Goal: Use online tool/utility: Utilize a website feature to perform a specific function

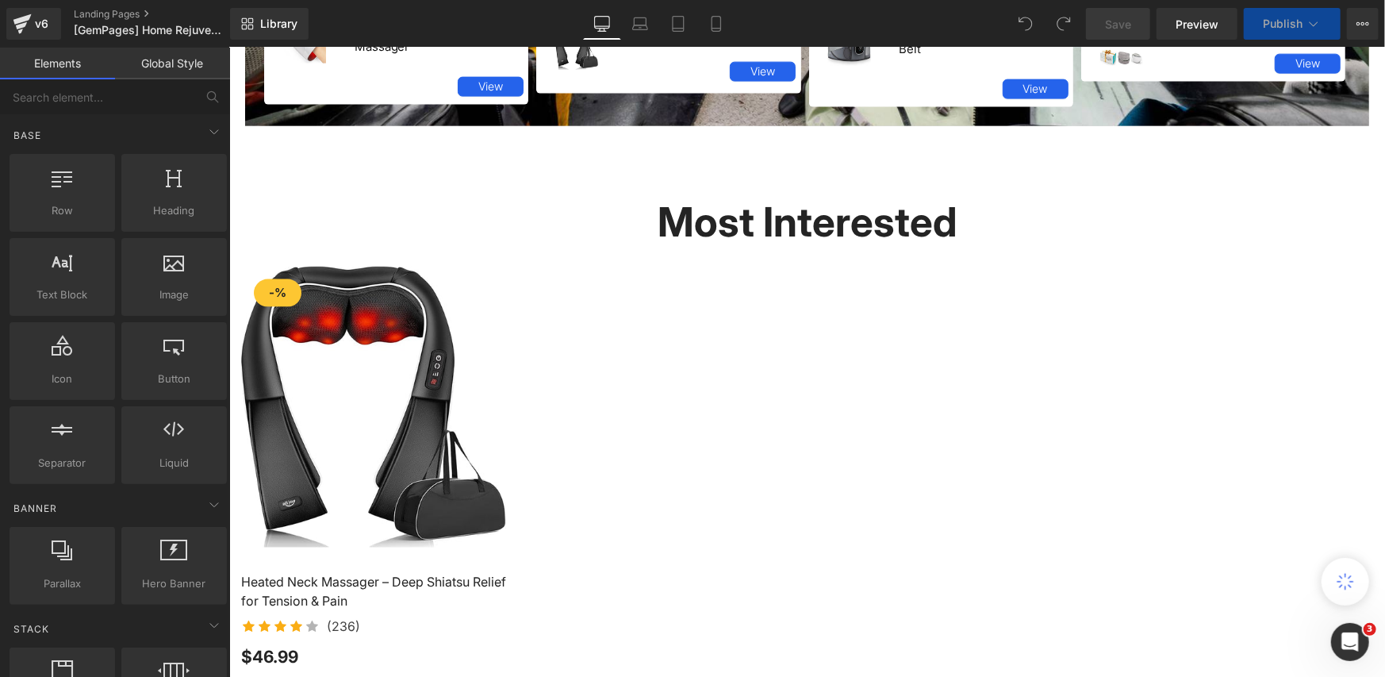
scroll to position [1581, 0]
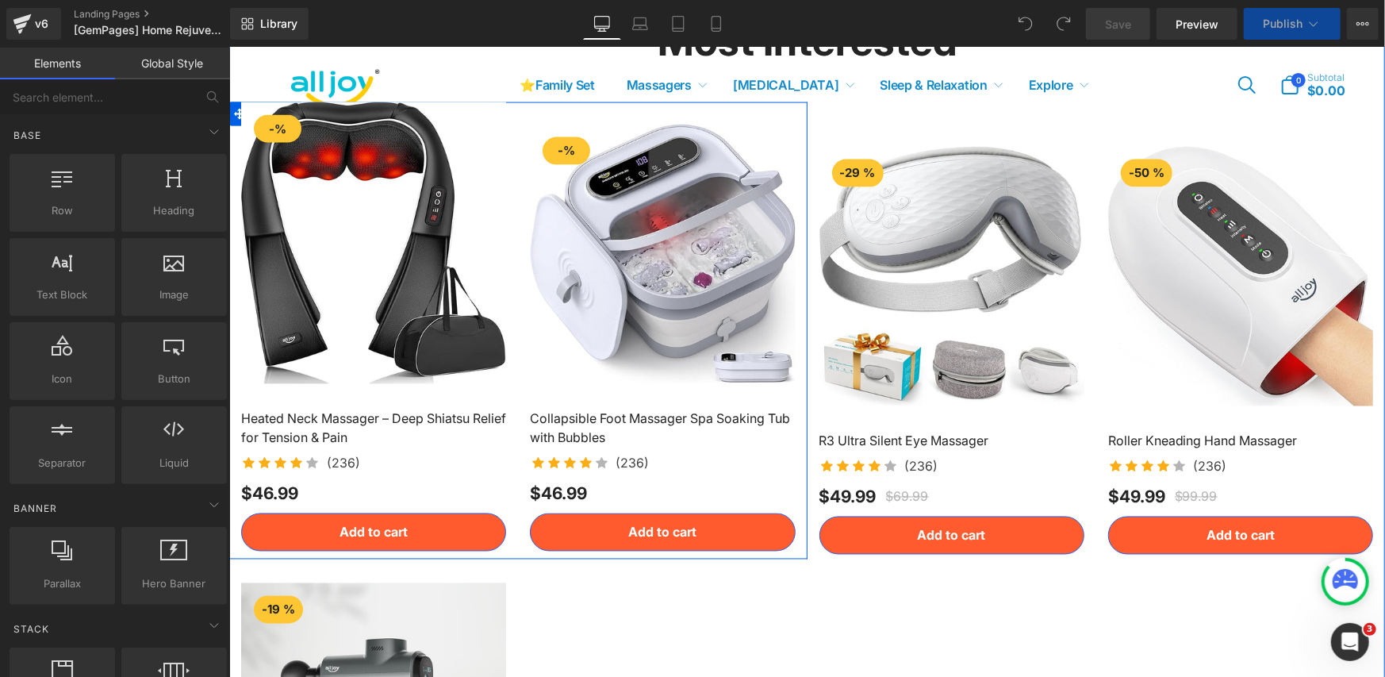
click at [648, 523] on div "Add to cart (P) Cart Button" at bounding box center [661, 532] width 265 height 38
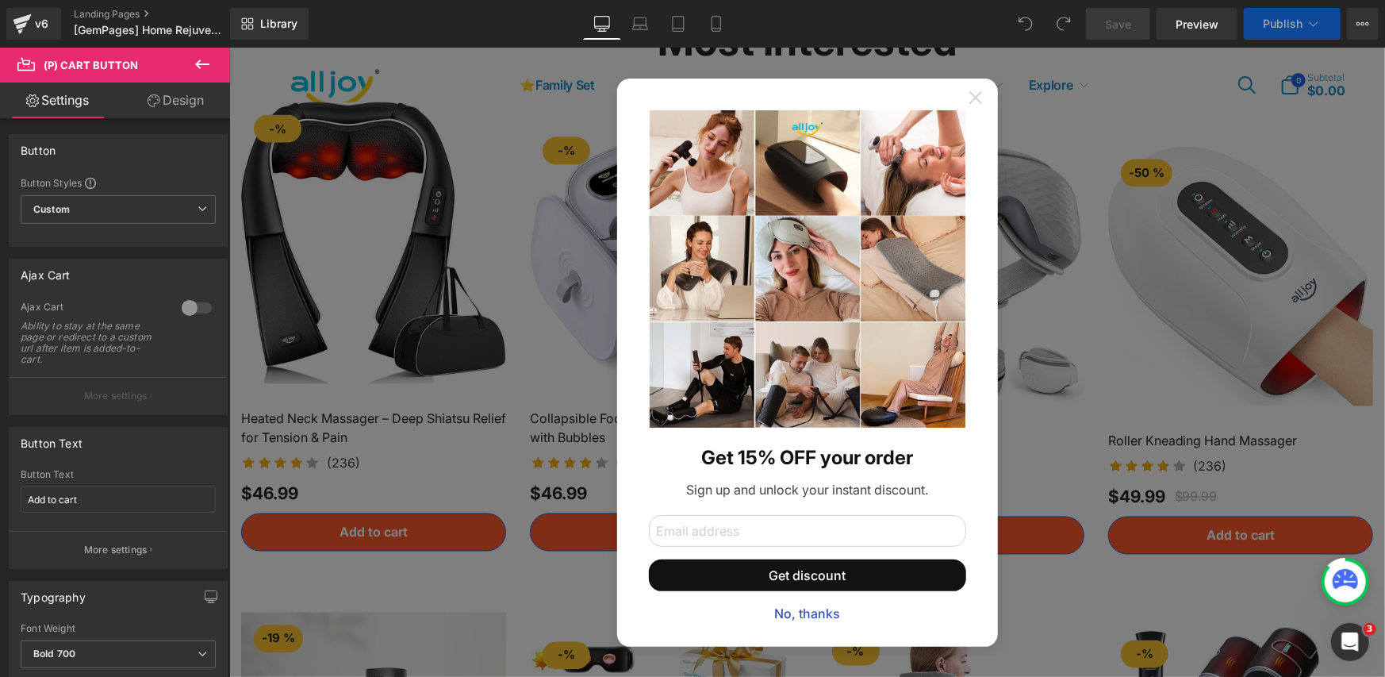
click at [970, 97] on icon at bounding box center [974, 96] width 13 height 13
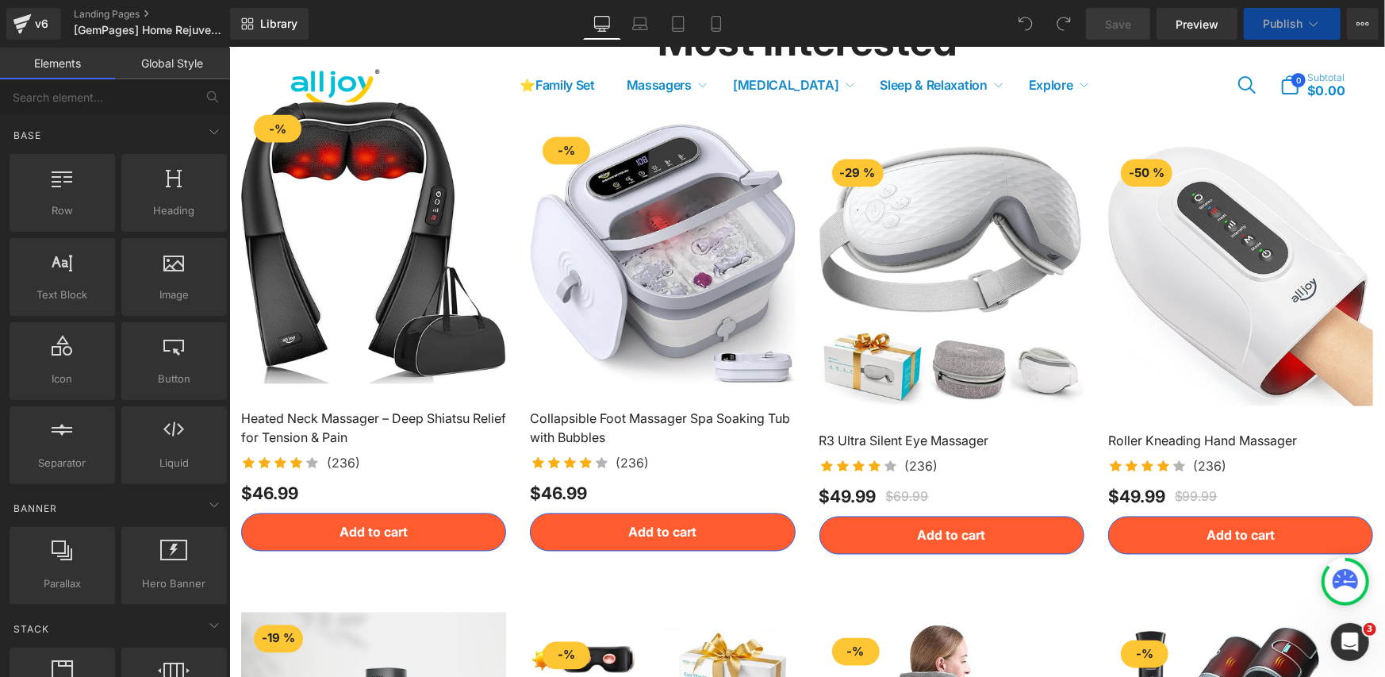
scroll to position [0, 0]
click at [662, 524] on div "Add to cart (P) Cart Button" at bounding box center [661, 532] width 265 height 38
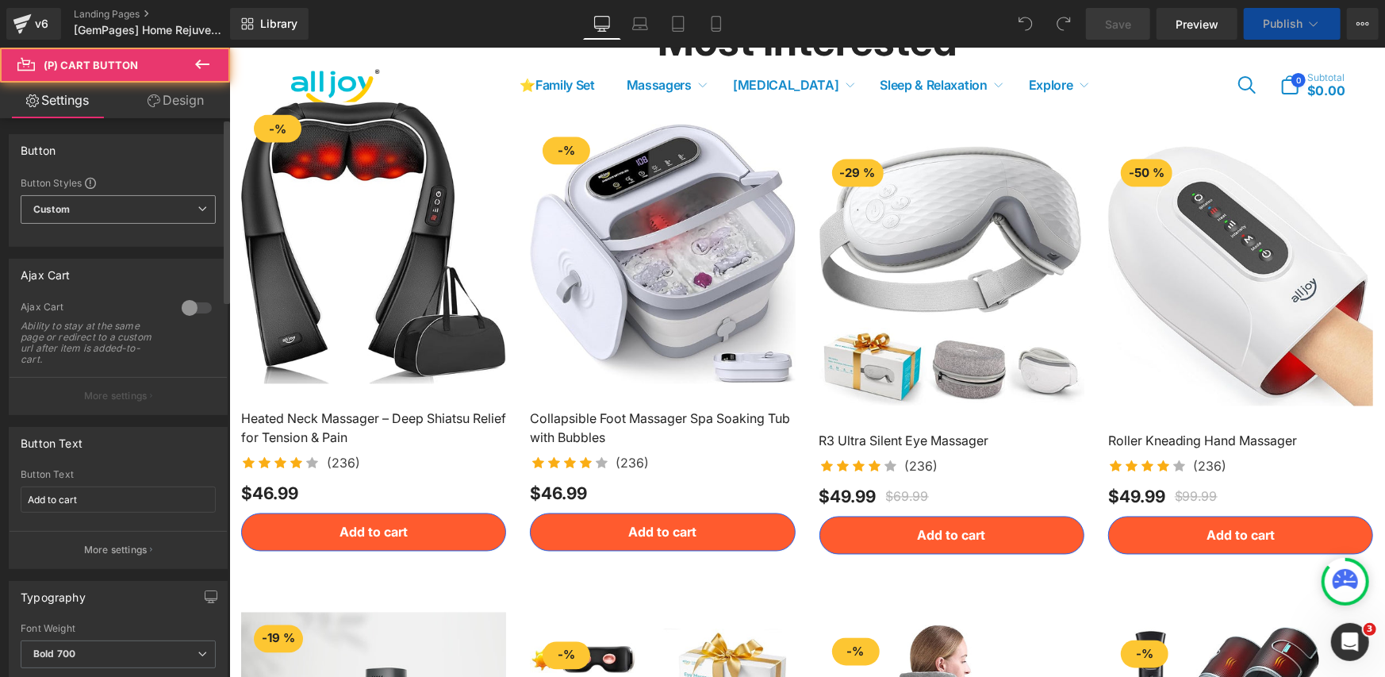
click at [189, 211] on span "Custom Setup Global Style" at bounding box center [118, 209] width 195 height 29
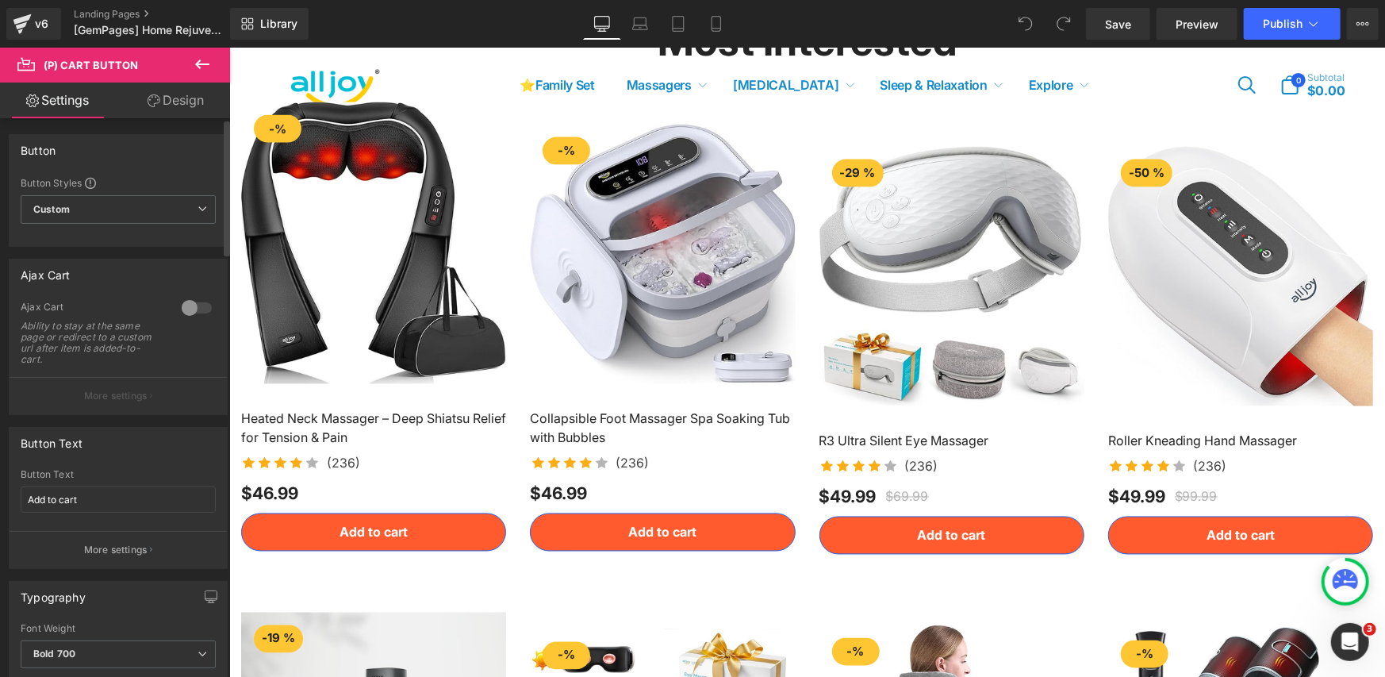
click at [116, 424] on div "Button Text Add to cart Button Text Add to cart More settings" at bounding box center [118, 492] width 237 height 154
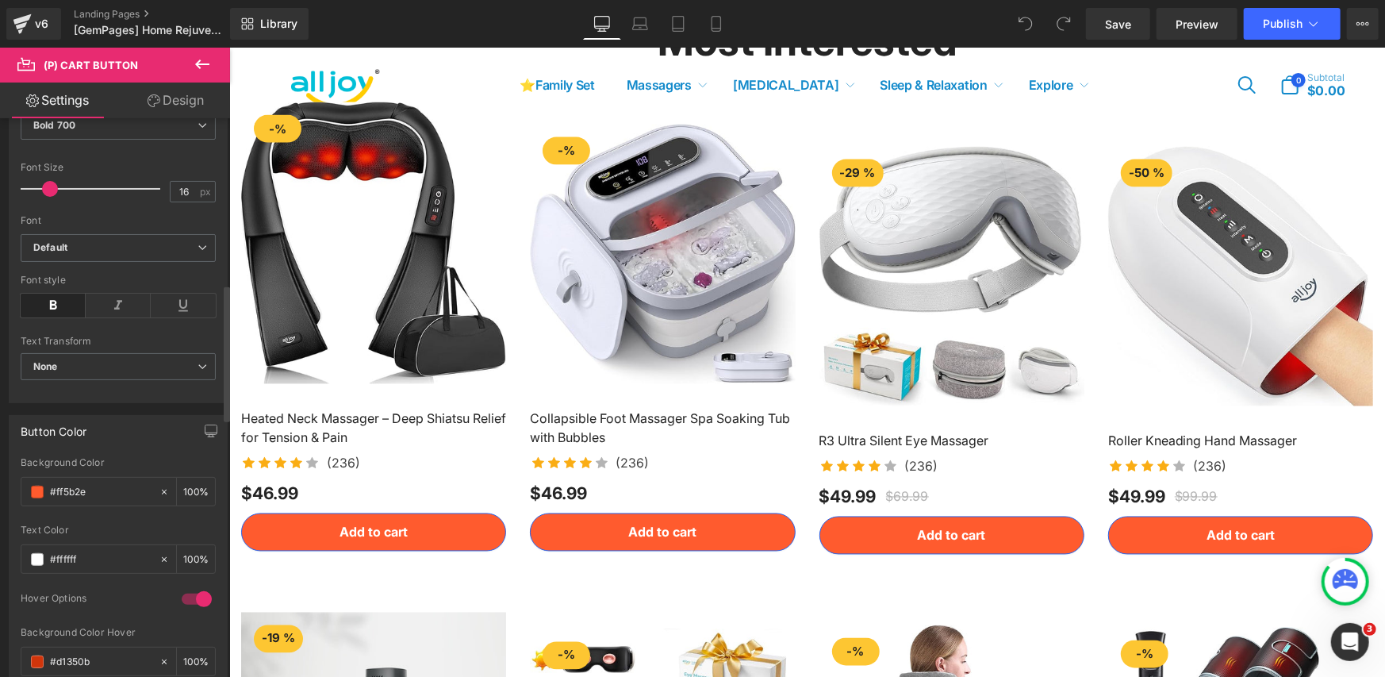
scroll to position [793, 0]
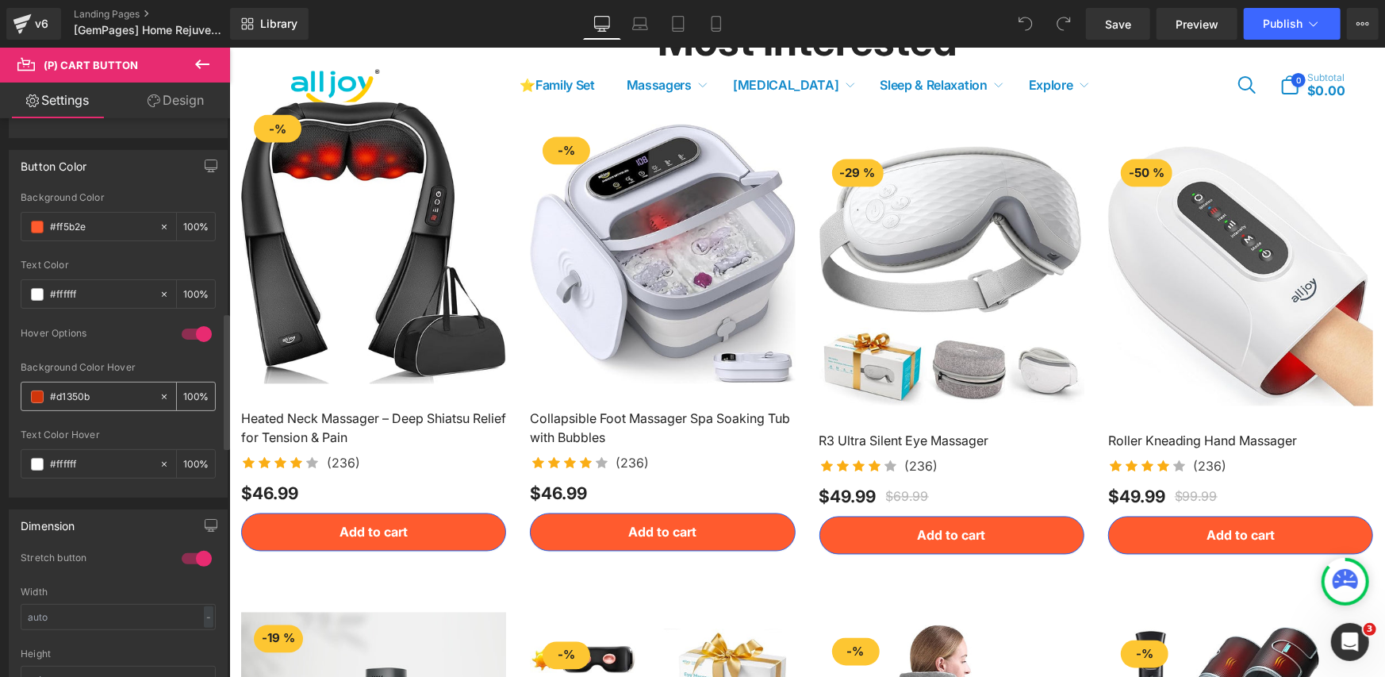
click at [41, 397] on span at bounding box center [37, 396] width 13 height 13
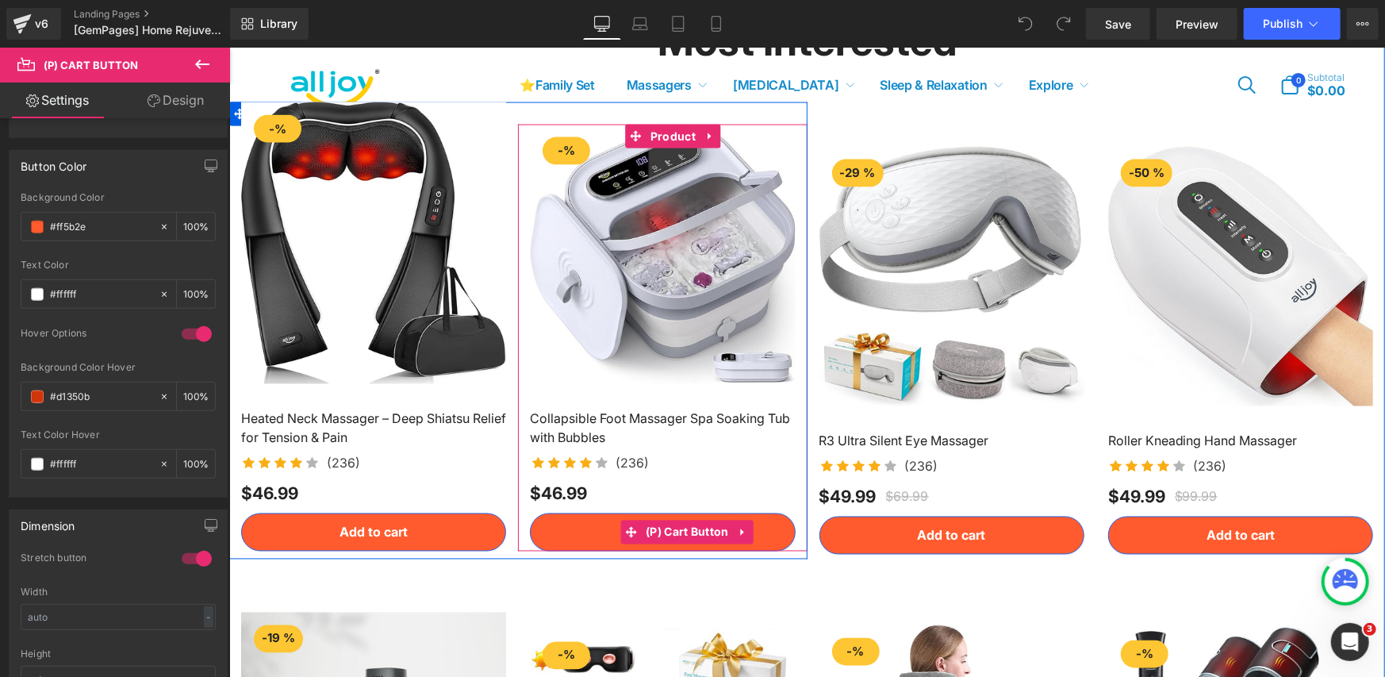
click at [651, 521] on span "(P) Cart Button" at bounding box center [686, 532] width 91 height 24
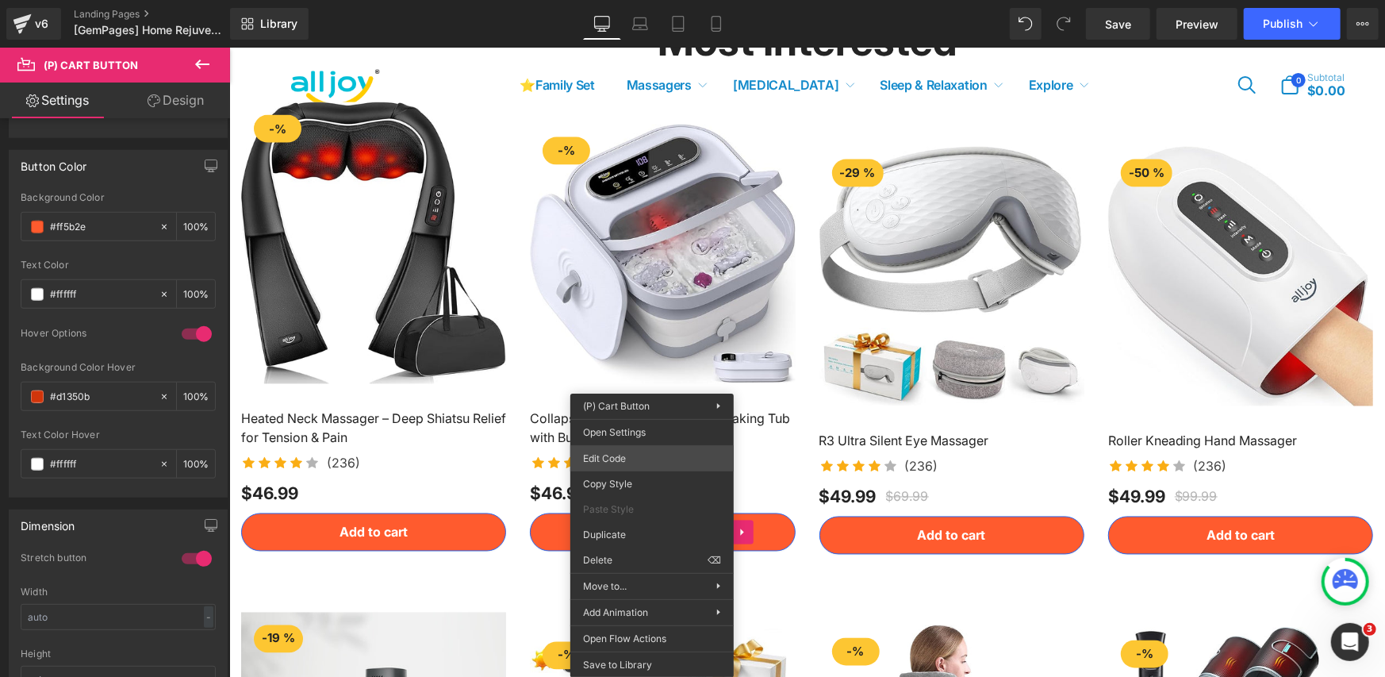
click at [635, 0] on div "(P) Cart Button You are previewing how the will restyle your page. You can not …" at bounding box center [692, 0] width 1385 height 0
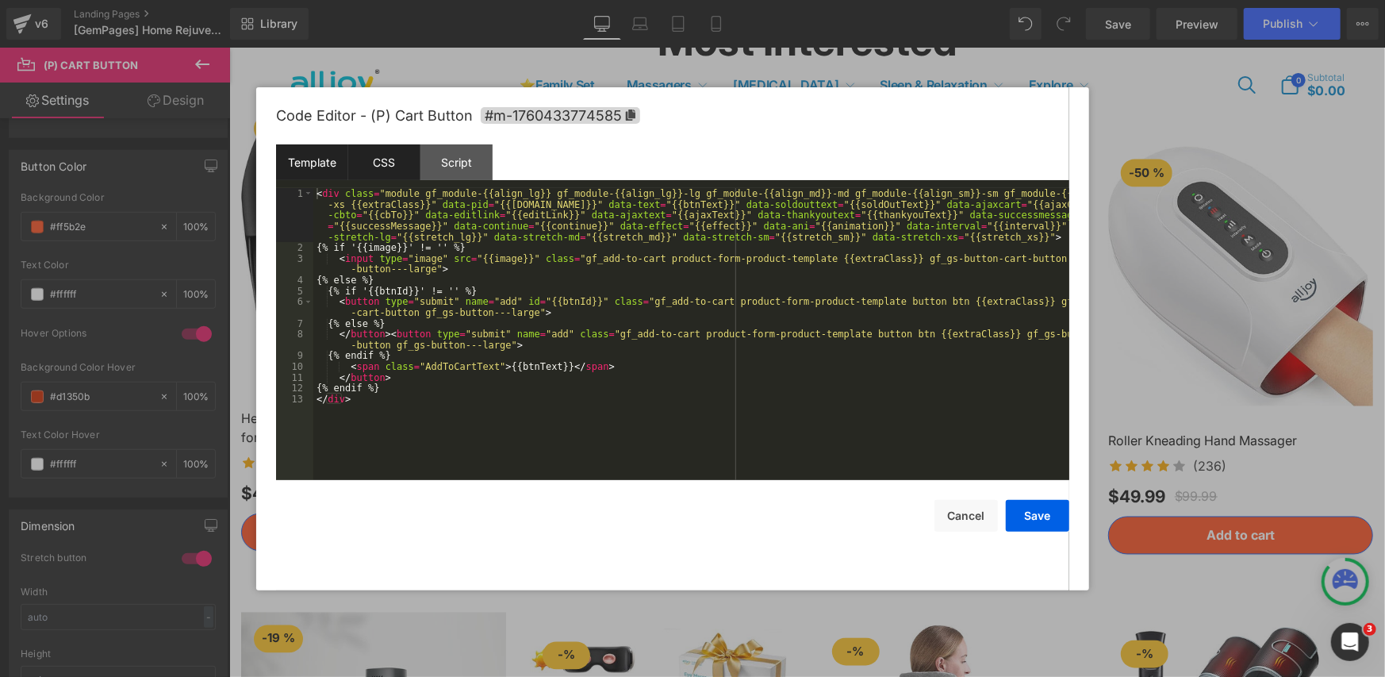
click at [384, 153] on div "CSS" at bounding box center [384, 162] width 72 height 36
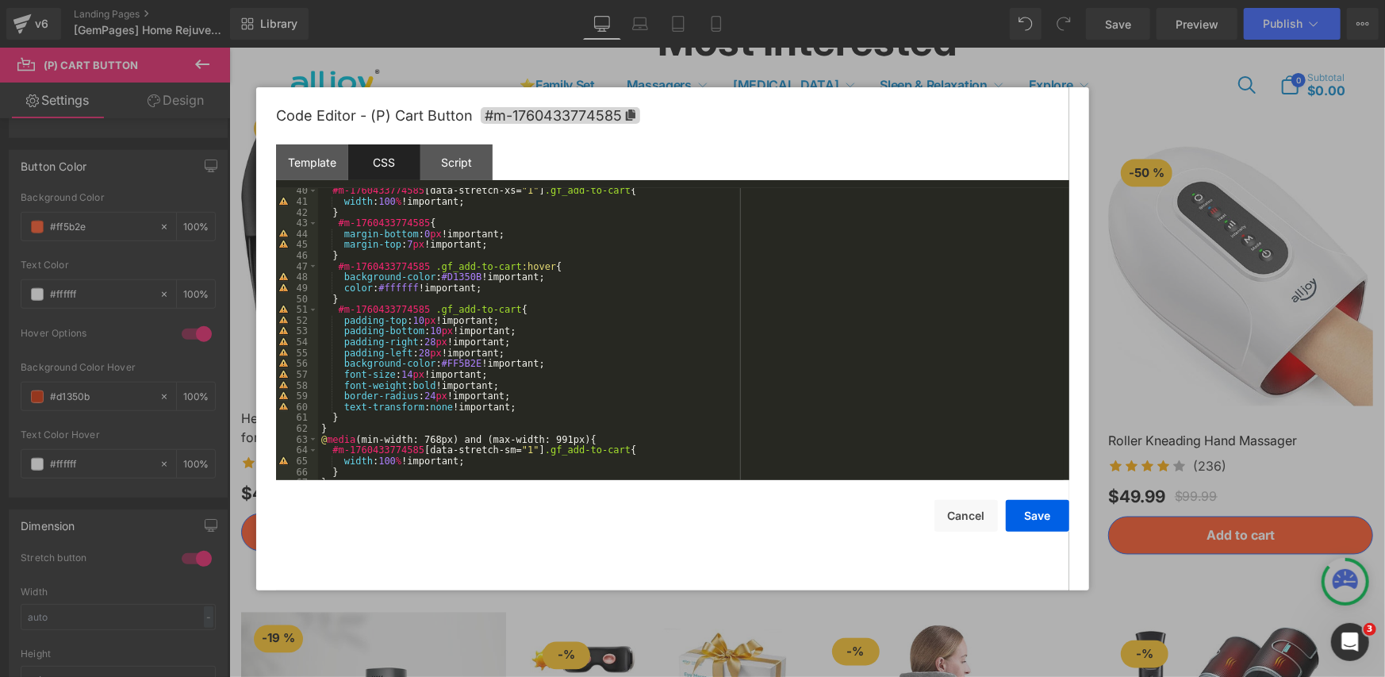
scroll to position [424, 0]
drag, startPoint x: 444, startPoint y: 279, endPoint x: 472, endPoint y: 278, distance: 28.6
click at [472, 278] on div "#m-1760433774585 [ data-stretch-xs = " 1 " ] .gf_add-to-cart { width : 100 % !i…" at bounding box center [691, 341] width 746 height 313
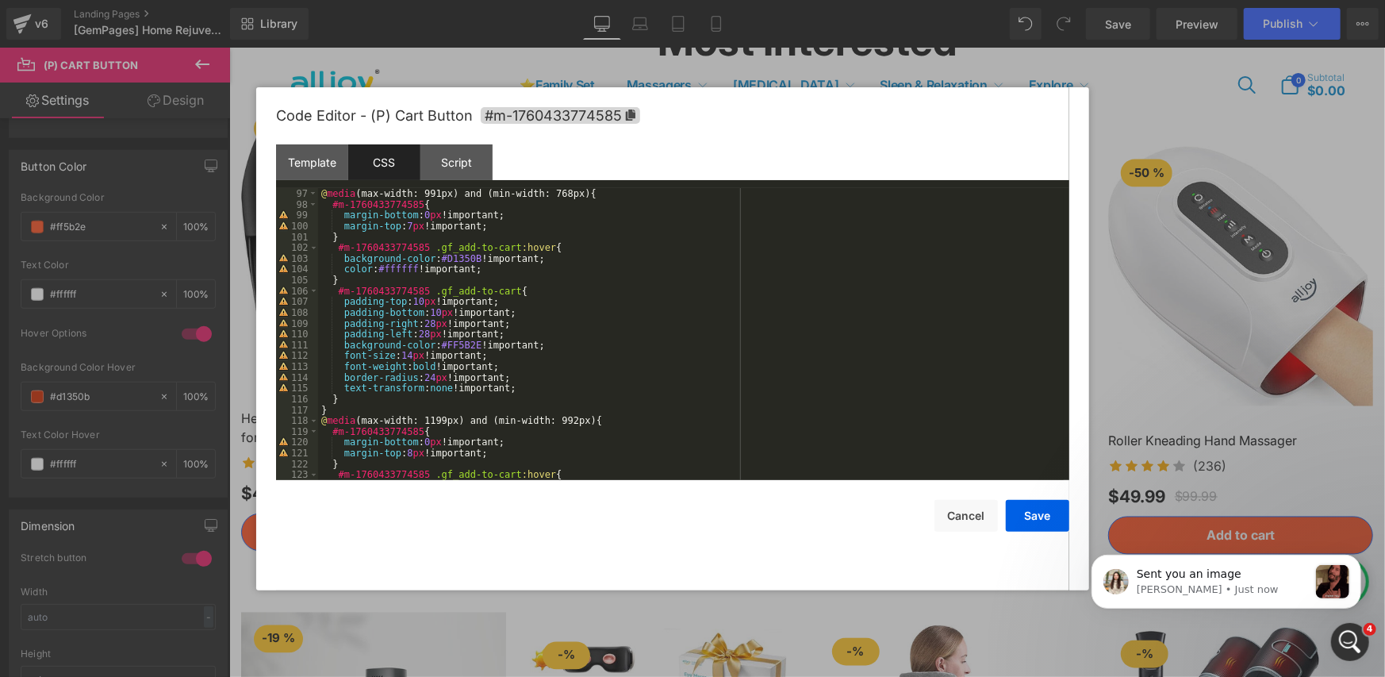
scroll to position [1039, 0]
click at [963, 512] on button "Cancel" at bounding box center [966, 516] width 63 height 32
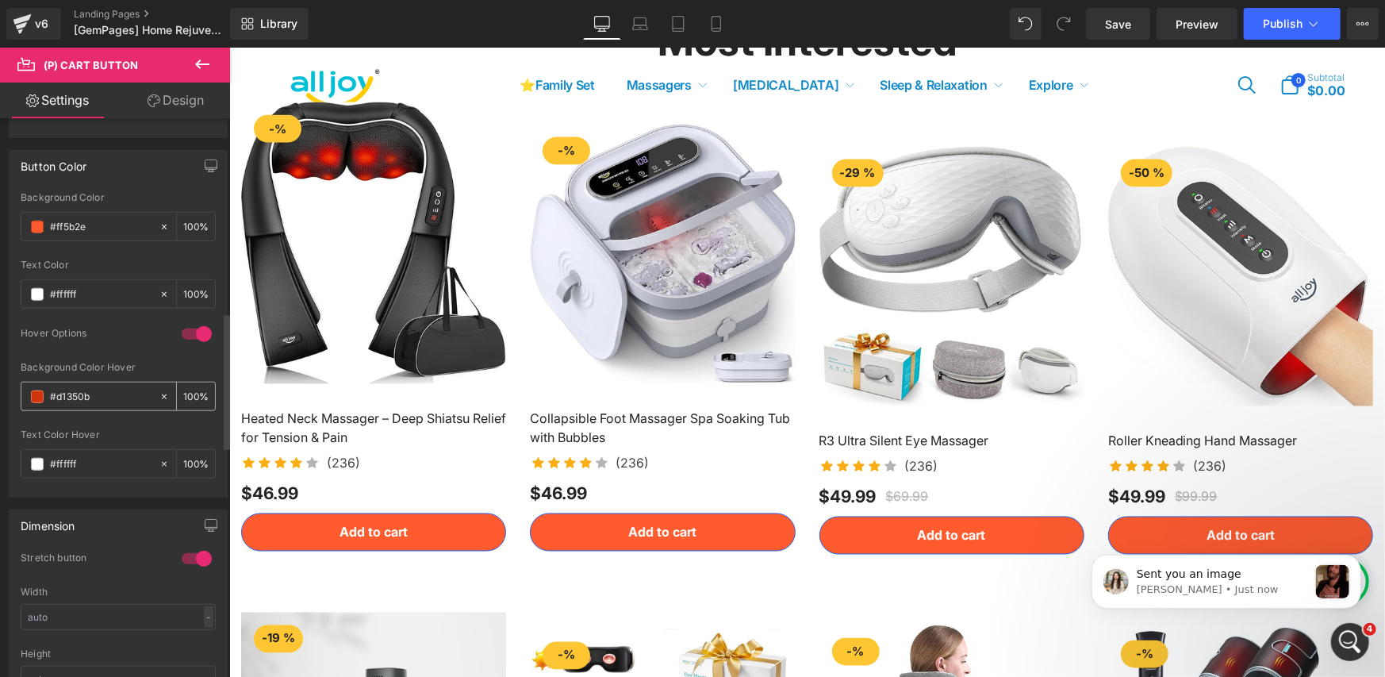
click at [38, 397] on span at bounding box center [37, 396] width 13 height 13
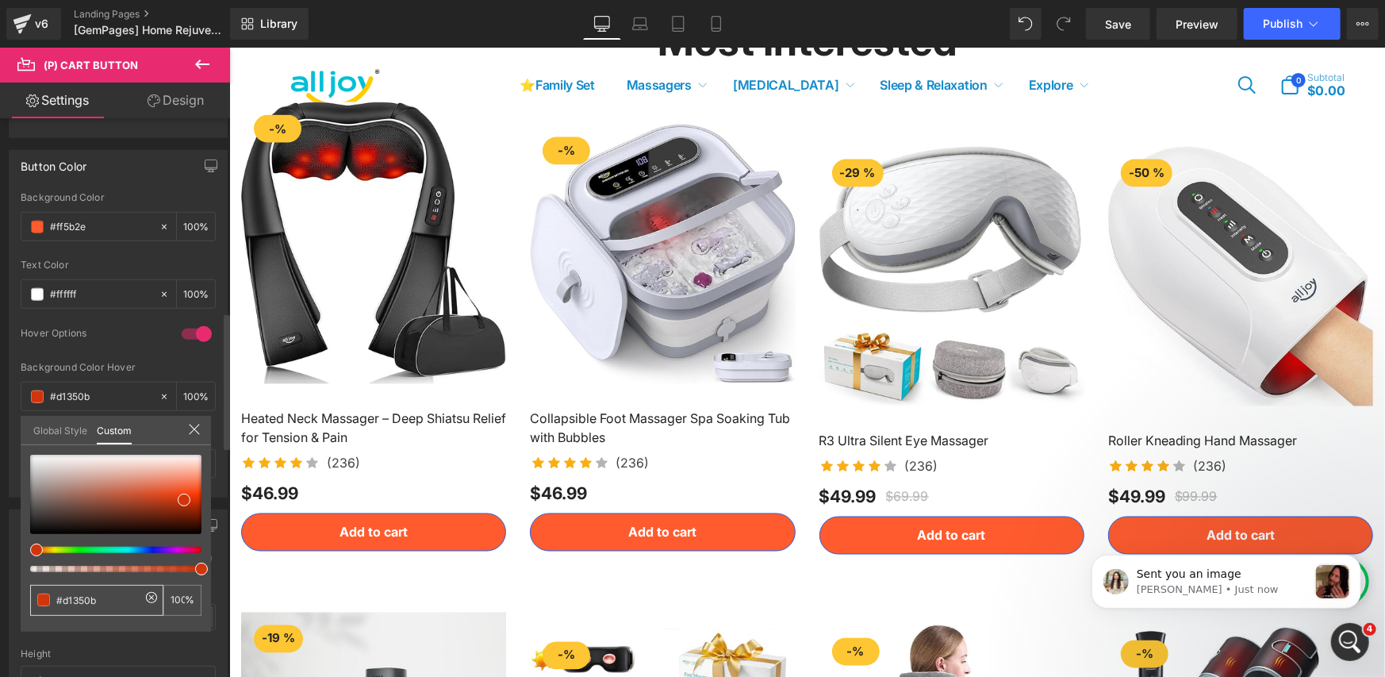
click at [75, 601] on input "#d1350b" at bounding box center [98, 600] width 84 height 17
paste input "#d1350b"
type input "#d1350b"
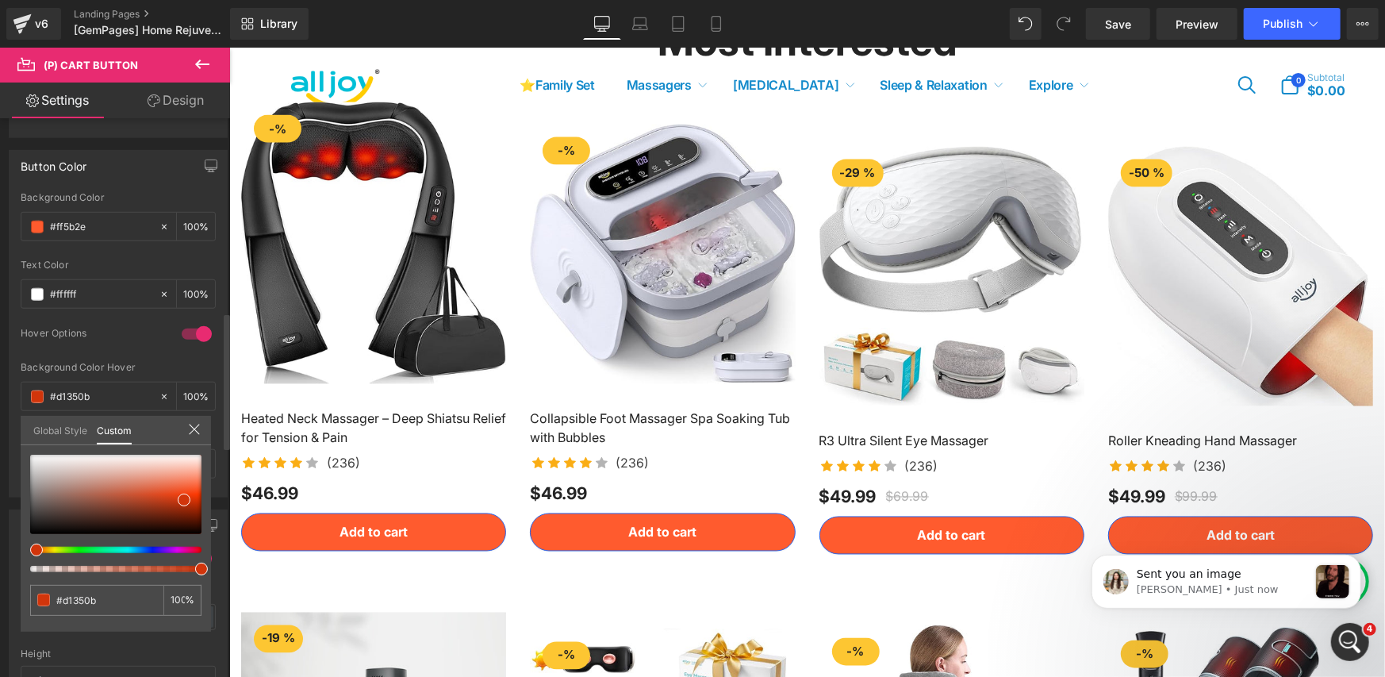
click at [143, 624] on div "#d1350b 100 %" at bounding box center [116, 543] width 190 height 177
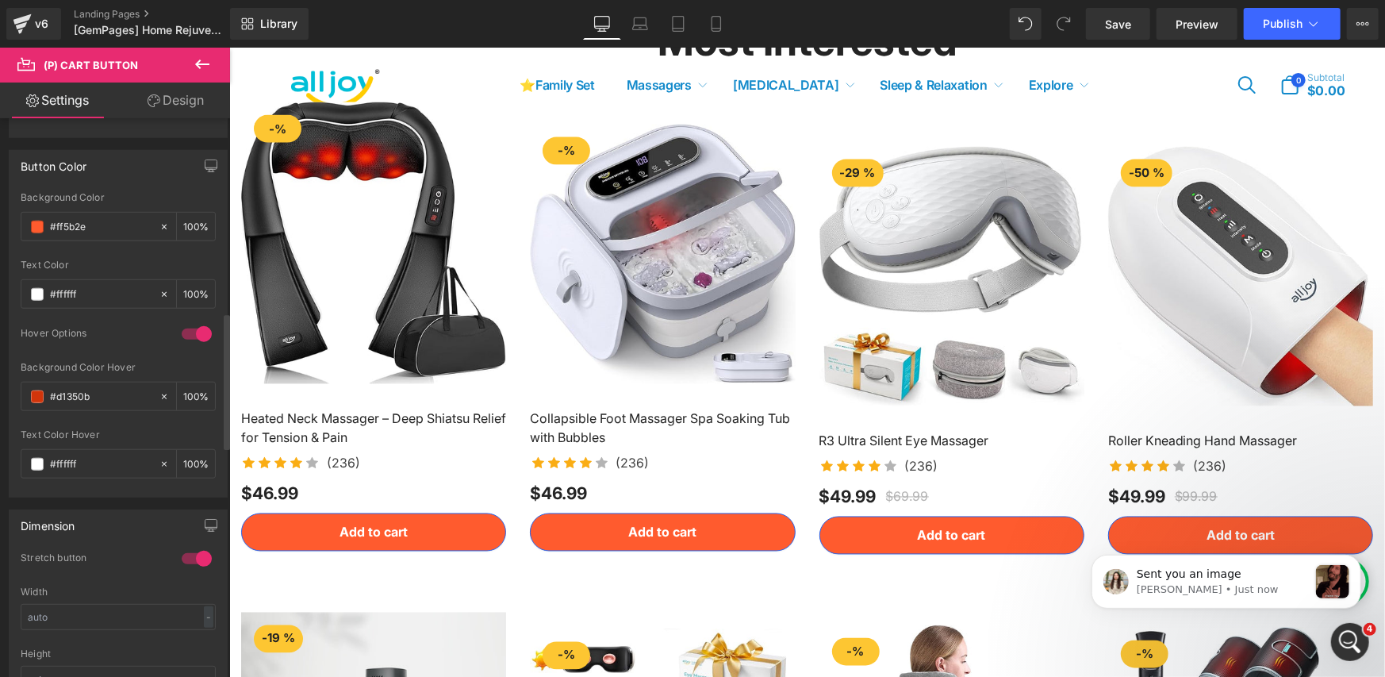
click at [464, 465] on div at bounding box center [806, 361] width 1156 height 629
click at [1134, 28] on link "Save" at bounding box center [1118, 24] width 64 height 32
click at [1112, 25] on span "Save" at bounding box center [1118, 24] width 26 height 17
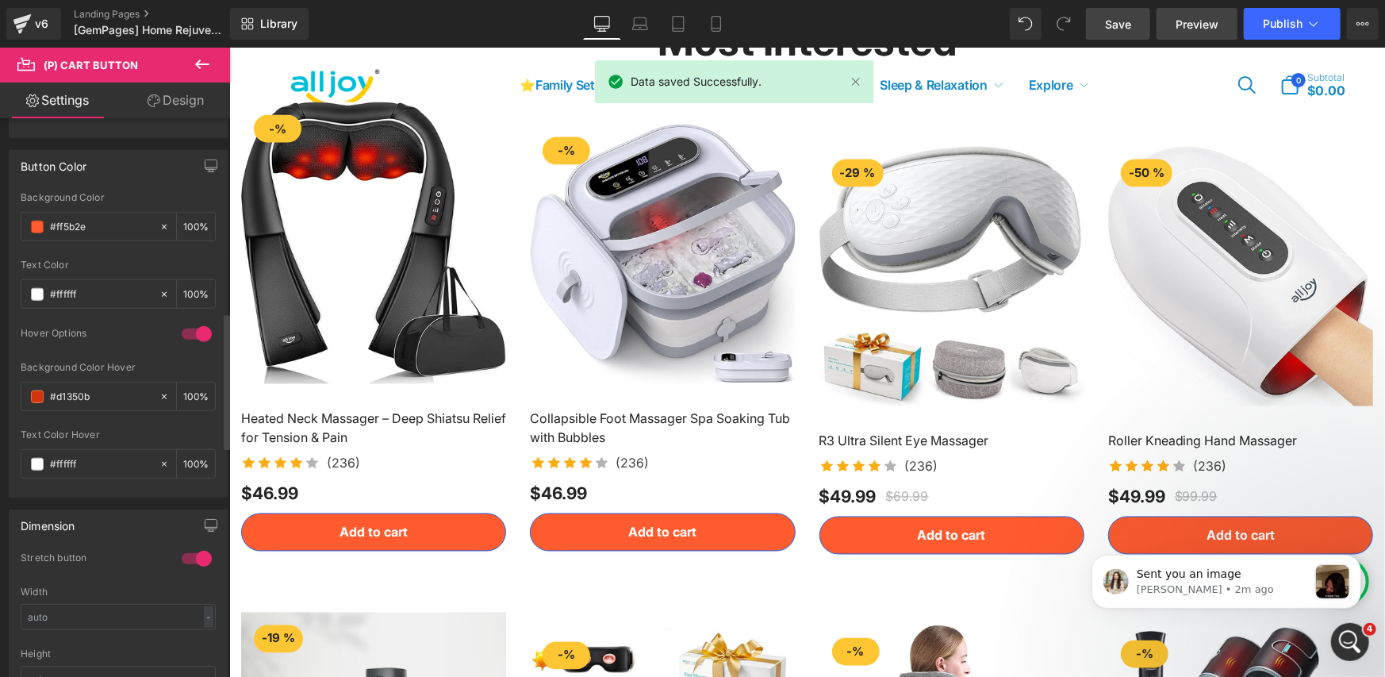
click at [1185, 25] on span "Preview" at bounding box center [1197, 24] width 43 height 17
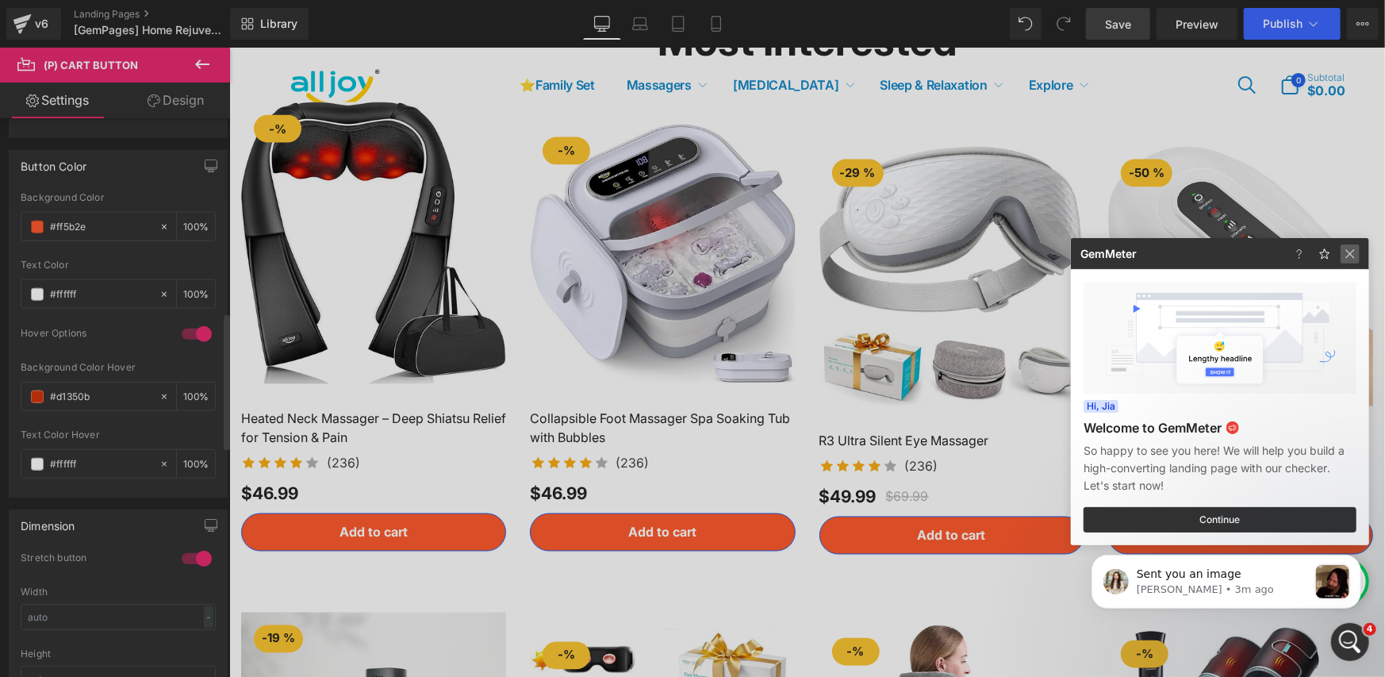
click at [1349, 257] on img at bounding box center [1350, 253] width 19 height 19
